Goal: Navigation & Orientation: Find specific page/section

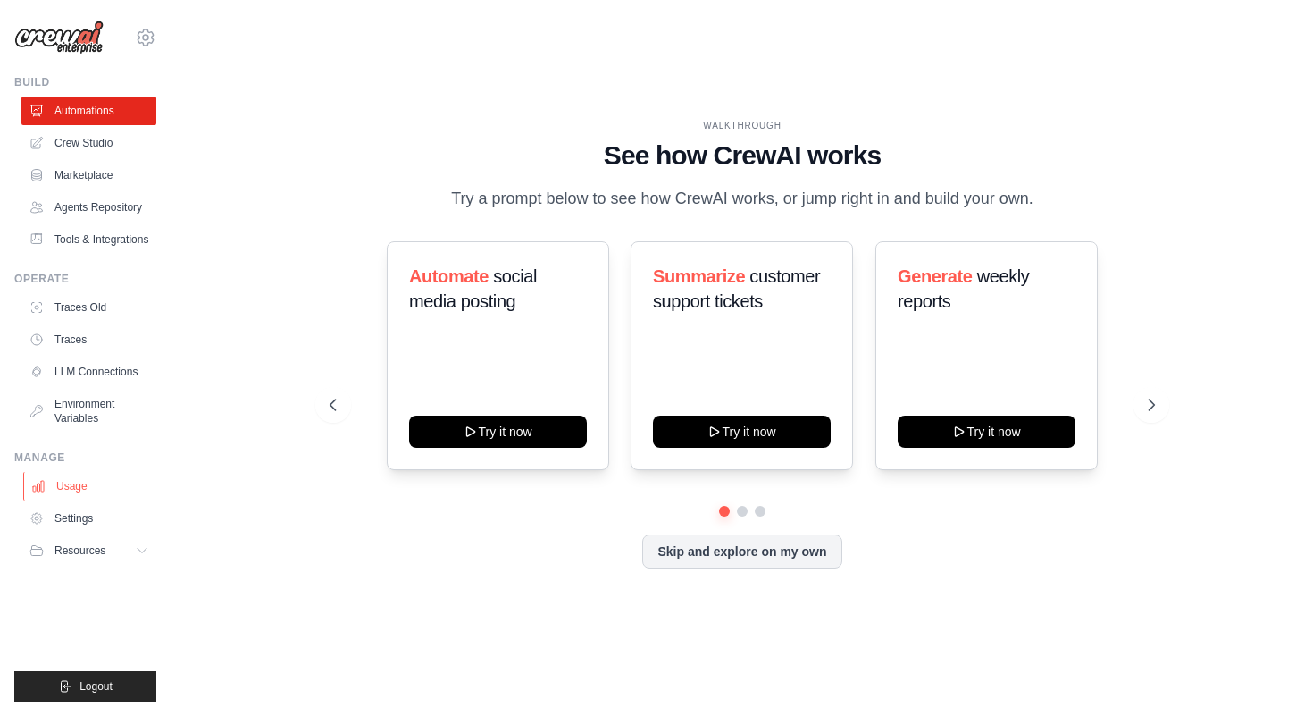
click at [67, 480] on link "Usage" at bounding box center [90, 486] width 135 height 29
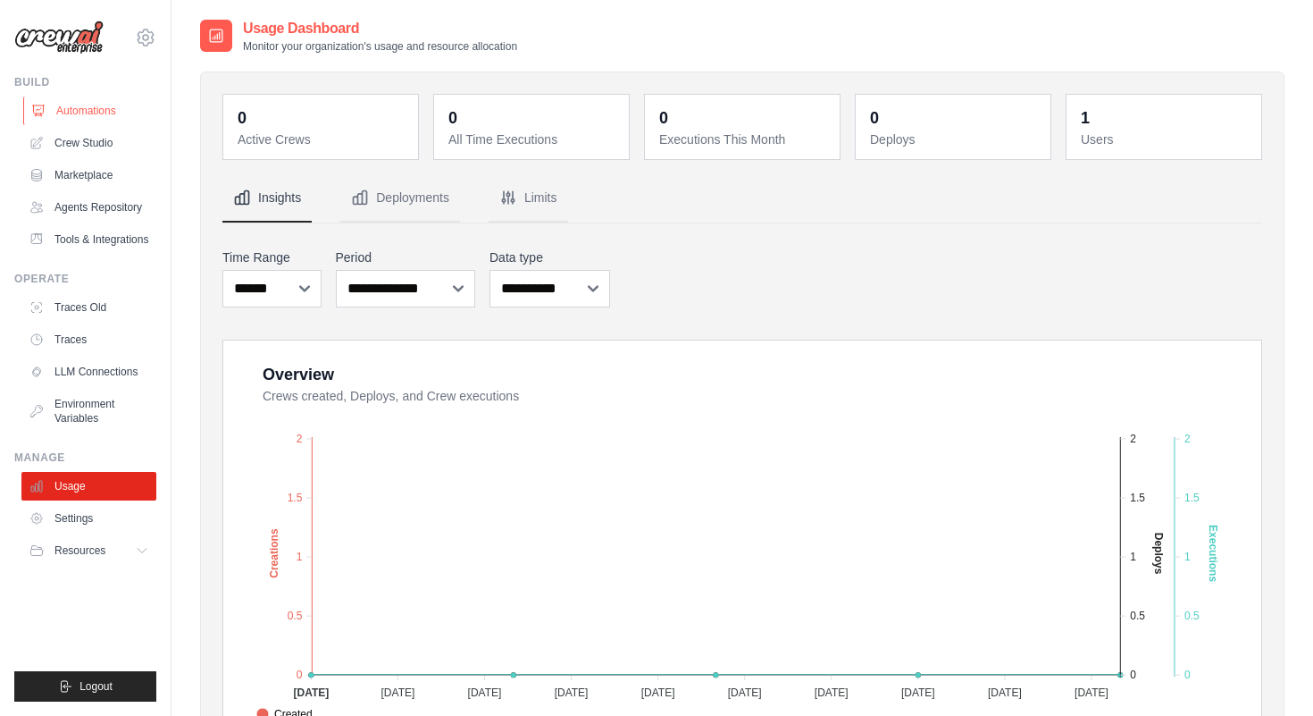
click at [91, 113] on link "Automations" at bounding box center [90, 110] width 135 height 29
